Goal: Transaction & Acquisition: Book appointment/travel/reservation

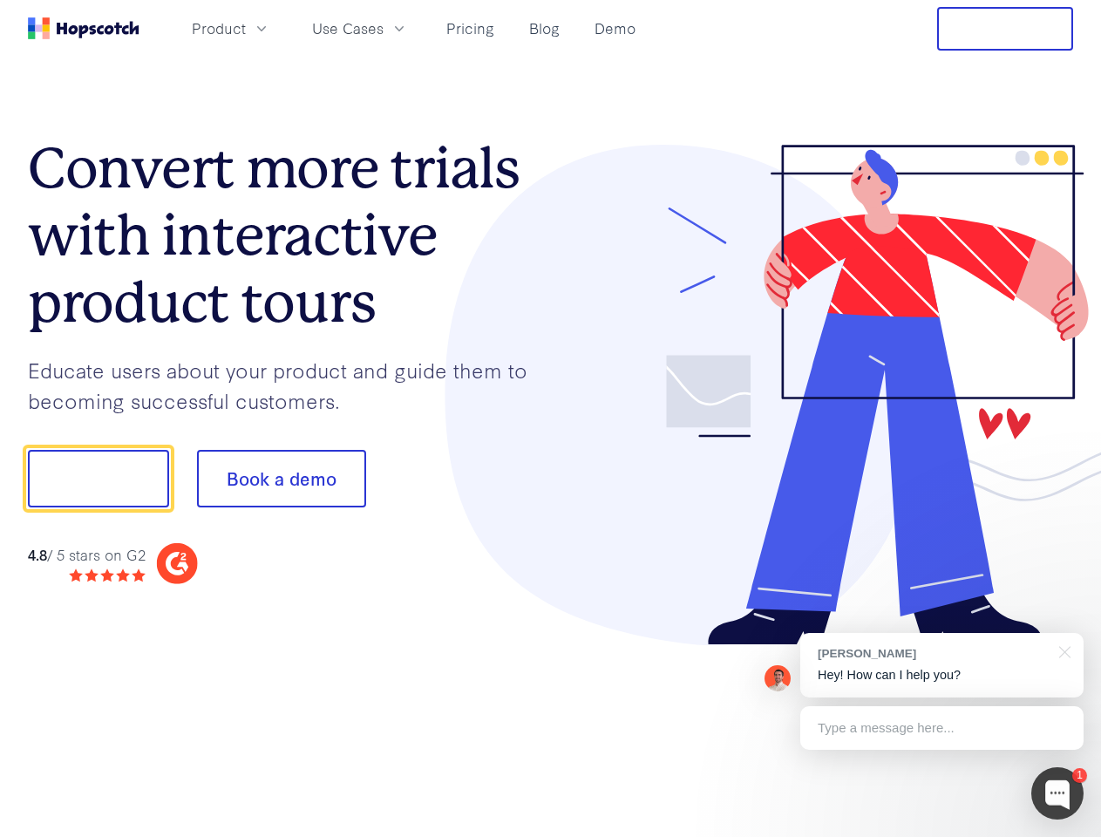
click at [551, 418] on div at bounding box center [812, 395] width 523 height 501
click at [246, 28] on span "Product" at bounding box center [219, 28] width 54 height 22
click at [384, 28] on span "Use Cases" at bounding box center [347, 28] width 71 height 22
click at [1005, 29] on button "Free Trial" at bounding box center [1005, 29] width 136 height 44
click at [98, 479] on button "Show me!" at bounding box center [98, 479] width 141 height 58
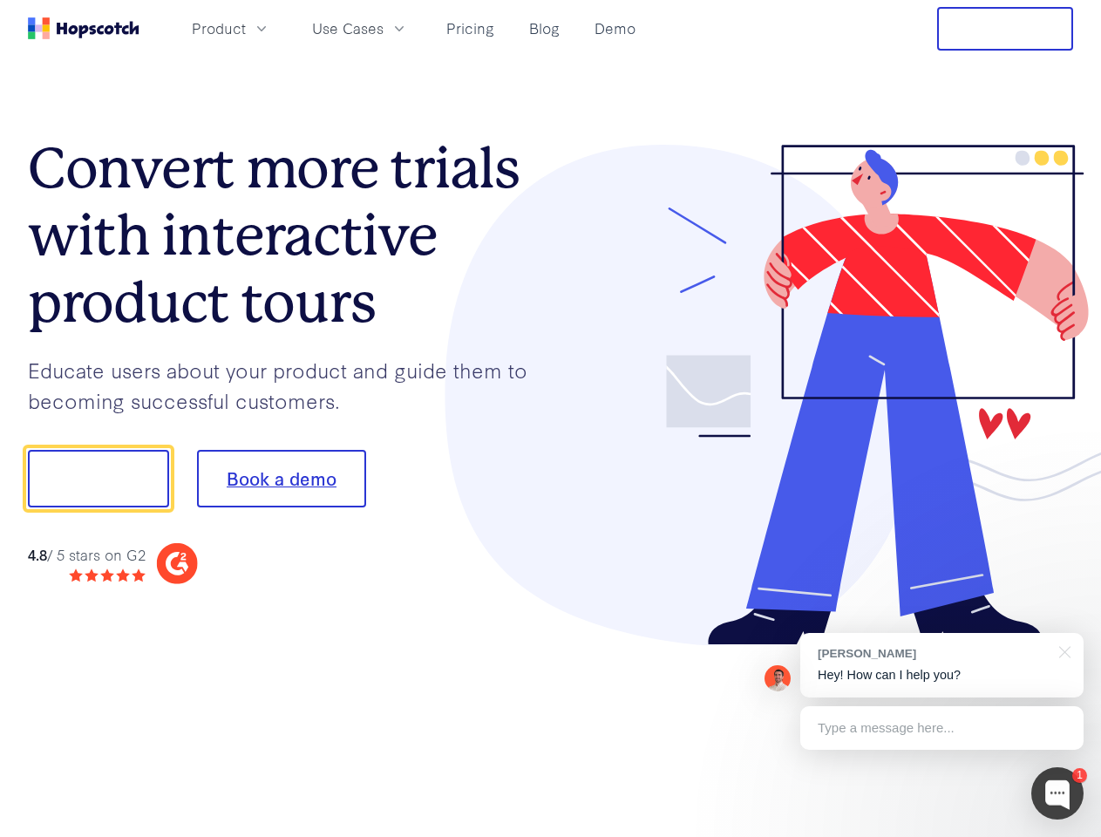
click at [281, 479] on button "Book a demo" at bounding box center [281, 479] width 169 height 58
click at [1057, 793] on div at bounding box center [1057, 793] width 52 height 52
click at [941, 665] on div "[PERSON_NAME] Hey! How can I help you?" at bounding box center [941, 665] width 283 height 65
click at [1062, 650] on div at bounding box center [920, 476] width 327 height 581
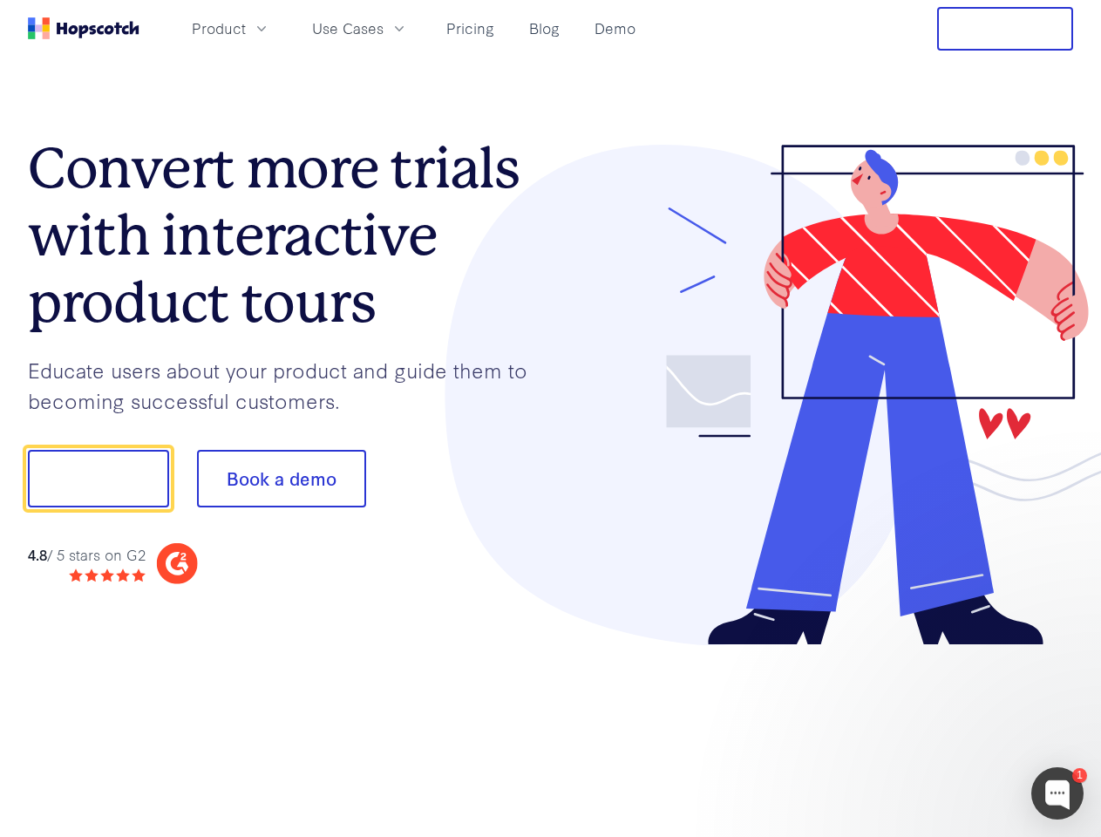
click at [941, 728] on div at bounding box center [920, 593] width 327 height 348
